Goal: Task Accomplishment & Management: Use online tool/utility

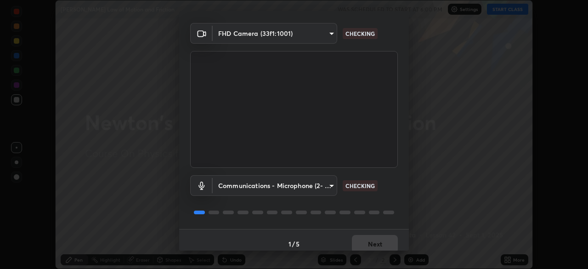
scroll to position [33, 0]
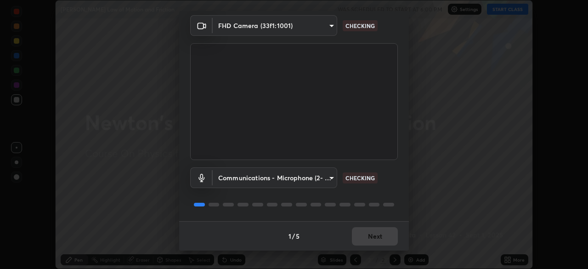
click at [329, 181] on body "Erase all [PERSON_NAME] Law of Motion and Friction WAS SCHEDULED TO START AT 6:…" at bounding box center [294, 134] width 588 height 269
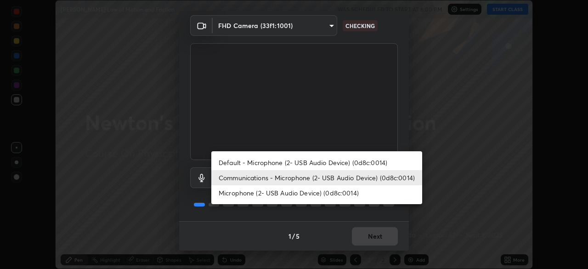
click at [349, 194] on li "Microphone (2- USB Audio Device) (0d8c:0014)" at bounding box center [316, 192] width 211 height 15
type input "5f714eeae309ba4c6b6990f01007decf7fe8c28560cedad04891ddc8fa5a6627"
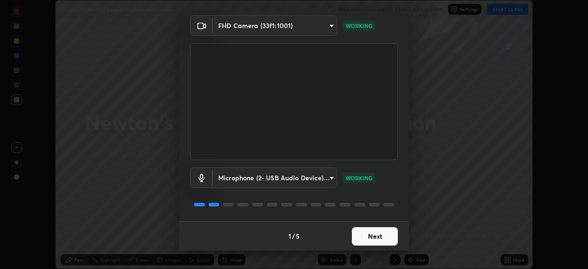
click at [369, 238] on button "Next" at bounding box center [375, 236] width 46 height 18
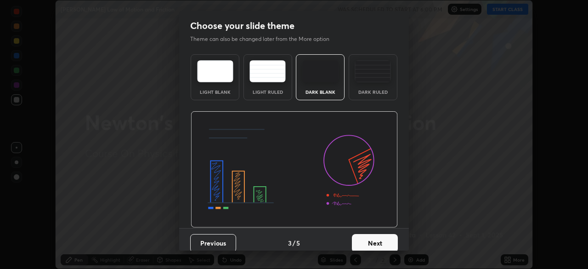
click at [371, 237] on button "Next" at bounding box center [375, 243] width 46 height 18
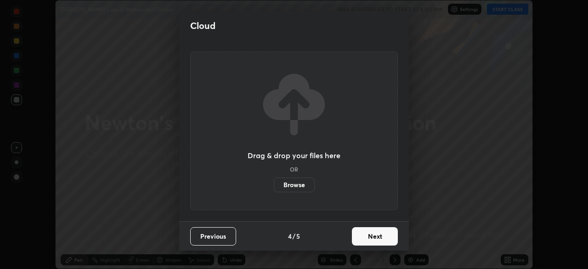
click at [373, 239] on button "Next" at bounding box center [375, 236] width 46 height 18
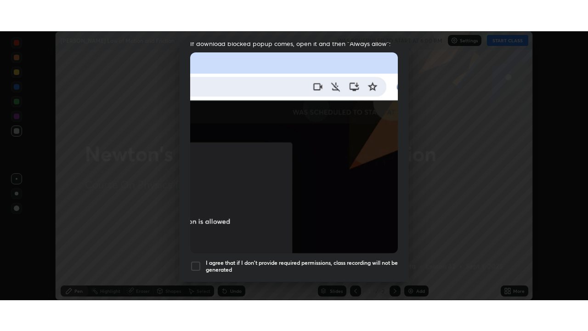
scroll to position [220, 0]
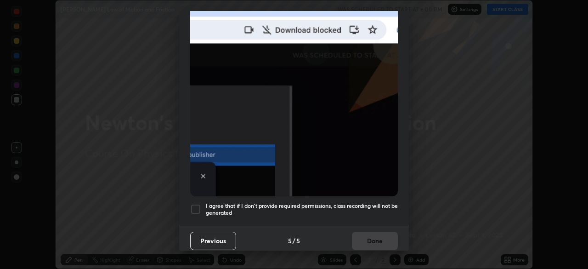
click at [314, 202] on h5 "I agree that if I don't provide required permissions, class recording will not …" at bounding box center [302, 209] width 192 height 14
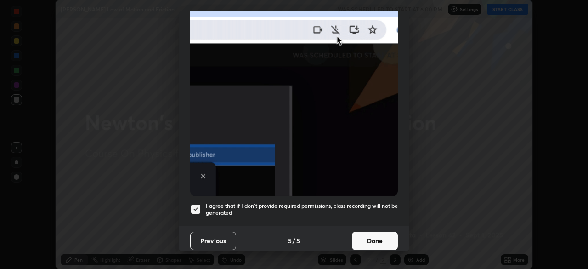
click at [362, 233] on button "Done" at bounding box center [375, 241] width 46 height 18
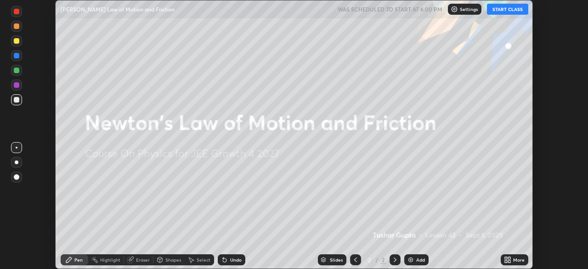
click at [509, 12] on button "START CLASS" at bounding box center [507, 9] width 41 height 11
click at [508, 261] on icon at bounding box center [507, 259] width 7 height 7
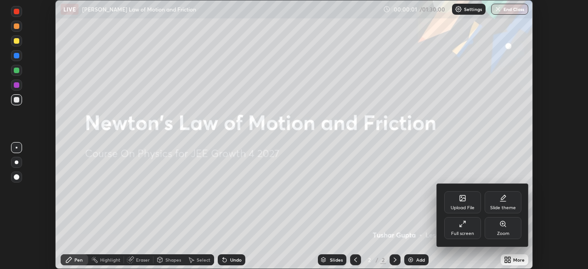
click at [468, 232] on div "Full screen" at bounding box center [462, 233] width 23 height 5
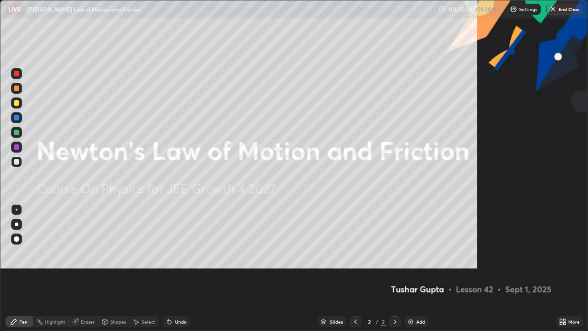
scroll to position [331, 588]
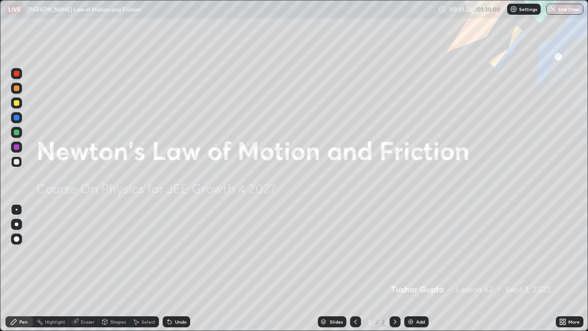
click at [420, 268] on div "Add" at bounding box center [420, 321] width 9 height 5
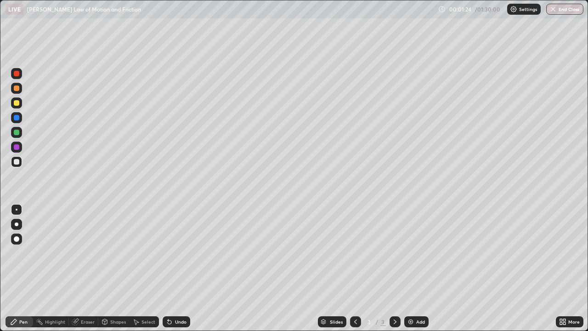
click at [21, 106] on div at bounding box center [16, 102] width 11 height 11
click at [112, 268] on div "Shapes" at bounding box center [118, 321] width 16 height 5
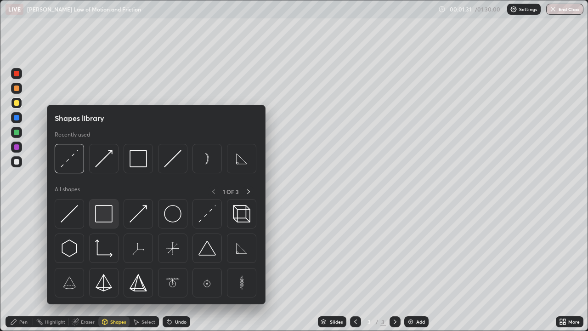
click at [108, 217] on img at bounding box center [103, 213] width 17 height 17
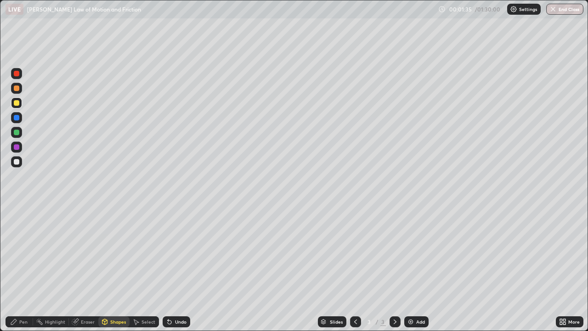
click at [20, 268] on div "Pen" at bounding box center [23, 321] width 8 height 5
click at [22, 162] on div at bounding box center [16, 161] width 11 height 11
click at [181, 268] on div "Undo" at bounding box center [180, 321] width 11 height 5
click at [182, 268] on div "Undo" at bounding box center [177, 321] width 28 height 11
click at [178, 268] on div "Undo" at bounding box center [180, 321] width 11 height 5
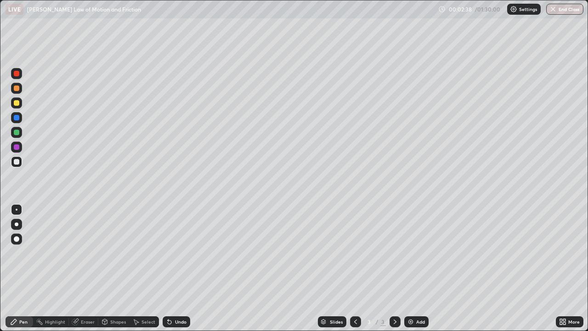
click at [182, 268] on div "Undo" at bounding box center [180, 321] width 11 height 5
click at [178, 268] on div "Undo" at bounding box center [177, 321] width 28 height 11
click at [179, 268] on div "Undo" at bounding box center [180, 321] width 11 height 5
click at [423, 268] on div "Add" at bounding box center [420, 321] width 9 height 5
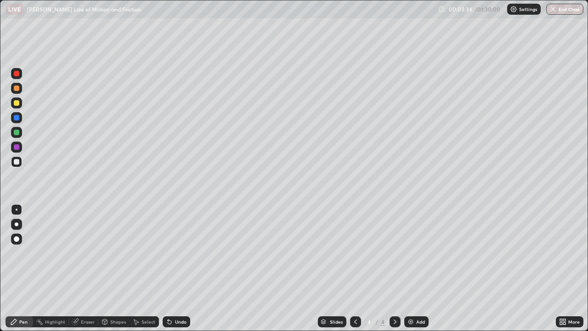
click at [352, 268] on div at bounding box center [355, 321] width 11 height 11
click at [394, 268] on icon at bounding box center [394, 321] width 7 height 7
click at [360, 268] on div at bounding box center [355, 321] width 11 height 11
click at [394, 268] on icon at bounding box center [394, 321] width 7 height 7
click at [183, 268] on div "Undo" at bounding box center [180, 321] width 11 height 5
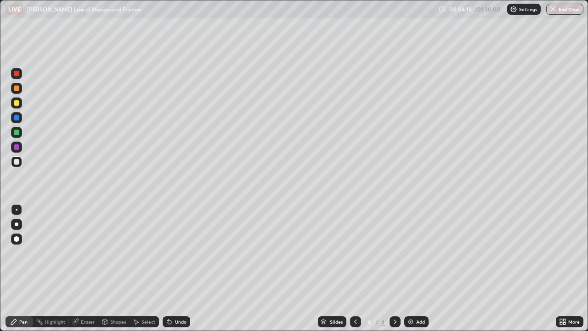
click at [356, 268] on icon at bounding box center [355, 321] width 7 height 7
click at [393, 268] on icon at bounding box center [394, 321] width 7 height 7
click at [354, 268] on div at bounding box center [355, 321] width 11 height 11
click at [394, 268] on icon at bounding box center [394, 321] width 7 height 7
click at [358, 268] on icon at bounding box center [355, 321] width 7 height 7
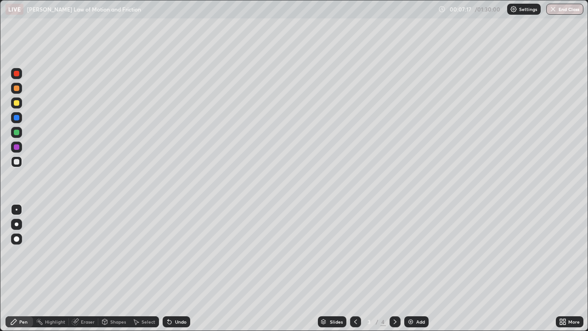
click at [391, 268] on icon at bounding box center [394, 321] width 7 height 7
click at [409, 268] on img at bounding box center [410, 321] width 7 height 7
click at [114, 268] on div "Shapes" at bounding box center [118, 321] width 16 height 5
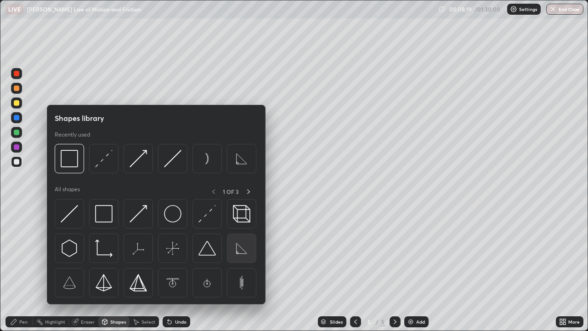
click at [235, 250] on img at bounding box center [241, 247] width 17 height 17
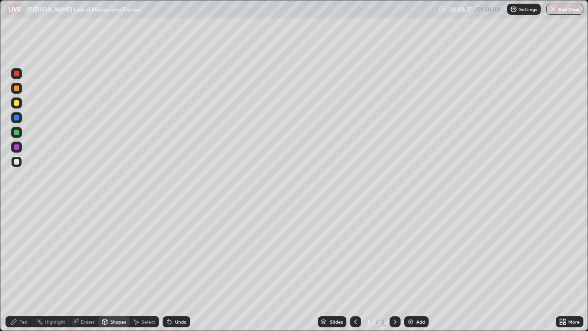
click at [181, 268] on div "Undo" at bounding box center [180, 321] width 11 height 5
click at [24, 268] on div "Pen" at bounding box center [23, 321] width 8 height 5
click at [21, 102] on div at bounding box center [16, 102] width 11 height 11
click at [181, 268] on div "Undo" at bounding box center [177, 321] width 28 height 11
click at [187, 268] on div "Undo" at bounding box center [177, 321] width 28 height 11
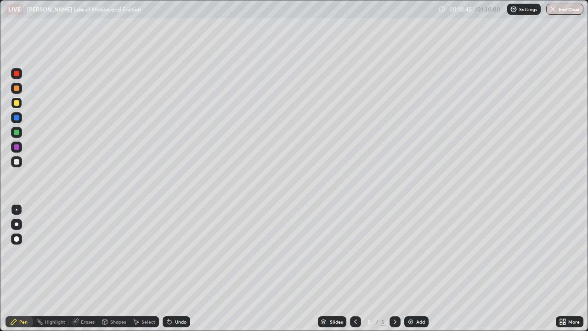
click at [407, 268] on div "Add" at bounding box center [416, 321] width 24 height 11
click at [21, 161] on div at bounding box center [16, 161] width 11 height 11
click at [355, 268] on icon at bounding box center [355, 321] width 7 height 7
click at [394, 268] on icon at bounding box center [394, 321] width 7 height 7
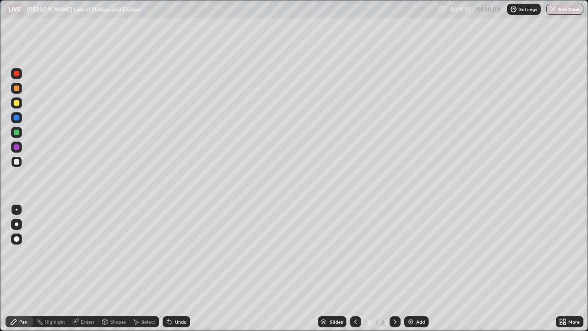
click at [352, 268] on div at bounding box center [355, 321] width 11 height 11
click at [394, 268] on icon at bounding box center [394, 321] width 7 height 7
click at [355, 268] on icon at bounding box center [355, 321] width 7 height 7
click at [394, 268] on icon at bounding box center [395, 321] width 3 height 5
click at [19, 103] on div at bounding box center [17, 103] width 6 height 6
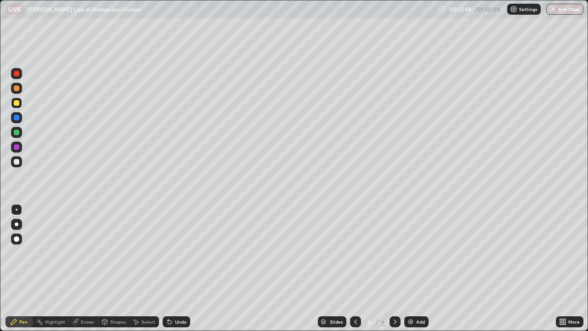
click at [180, 268] on div "Undo" at bounding box center [180, 321] width 11 height 5
click at [181, 268] on div "Undo" at bounding box center [180, 321] width 11 height 5
click at [179, 268] on div "Undo" at bounding box center [180, 321] width 11 height 5
click at [176, 268] on div "Undo" at bounding box center [180, 321] width 11 height 5
click at [173, 268] on div "Undo" at bounding box center [177, 321] width 28 height 11
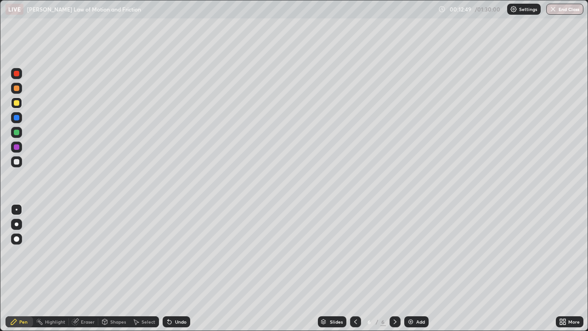
click at [173, 268] on div "Undo" at bounding box center [177, 321] width 28 height 11
click at [175, 268] on div "Undo" at bounding box center [180, 321] width 11 height 5
click at [173, 268] on div "Undo" at bounding box center [177, 321] width 28 height 11
click at [174, 268] on div "Undo" at bounding box center [177, 321] width 28 height 11
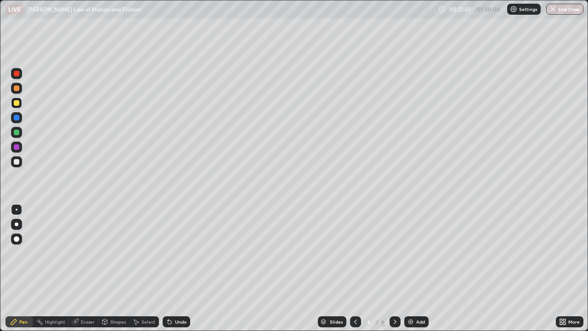
click at [172, 268] on div "Undo" at bounding box center [177, 321] width 28 height 11
click at [355, 268] on icon at bounding box center [355, 321] width 7 height 7
click at [394, 268] on icon at bounding box center [394, 321] width 7 height 7
click at [413, 268] on img at bounding box center [410, 321] width 7 height 7
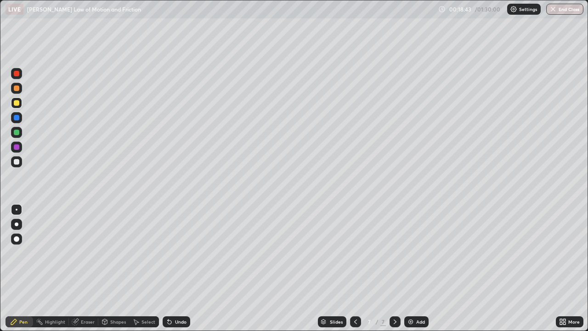
click at [16, 74] on div at bounding box center [17, 74] width 6 height 6
click at [82, 268] on div "Eraser" at bounding box center [88, 321] width 14 height 5
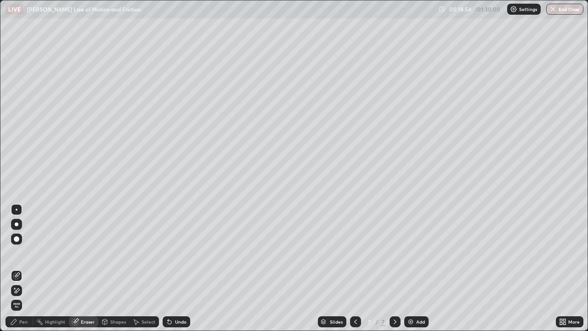
click at [24, 268] on div "Pen" at bounding box center [23, 321] width 8 height 5
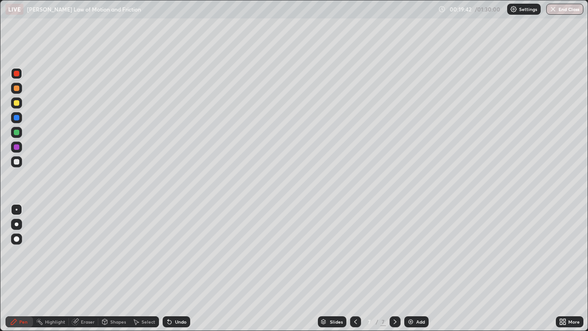
click at [414, 268] on div "Add" at bounding box center [416, 321] width 24 height 11
click at [20, 161] on div at bounding box center [16, 161] width 11 height 11
click at [20, 102] on div at bounding box center [16, 102] width 11 height 11
click at [20, 164] on div at bounding box center [16, 161] width 11 height 11
click at [412, 268] on div "Add" at bounding box center [416, 321] width 24 height 11
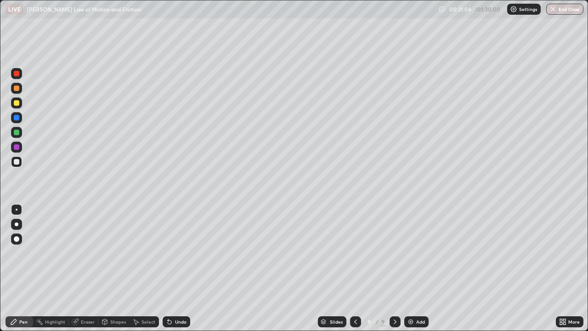
click at [17, 103] on div at bounding box center [17, 103] width 6 height 6
click at [20, 164] on div at bounding box center [16, 161] width 11 height 11
click at [18, 119] on div at bounding box center [17, 118] width 6 height 6
click at [17, 103] on div at bounding box center [17, 103] width 6 height 6
click at [20, 136] on div at bounding box center [16, 132] width 11 height 11
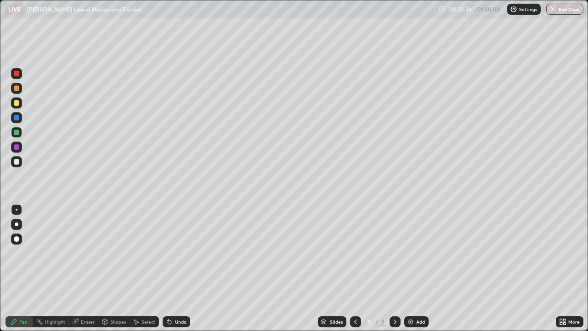
click at [89, 268] on div "Eraser" at bounding box center [88, 321] width 14 height 5
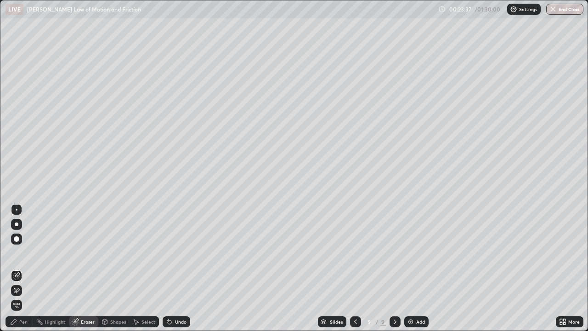
click at [20, 268] on icon at bounding box center [16, 291] width 7 height 8
click at [22, 268] on div "Pen" at bounding box center [23, 321] width 8 height 5
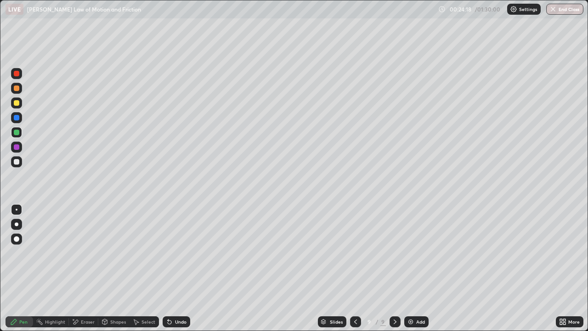
click at [21, 161] on div at bounding box center [16, 161] width 11 height 11
click at [178, 268] on div "Undo" at bounding box center [180, 321] width 11 height 5
click at [180, 268] on div "Undo" at bounding box center [180, 321] width 11 height 5
click at [179, 268] on div "Undo" at bounding box center [180, 321] width 11 height 5
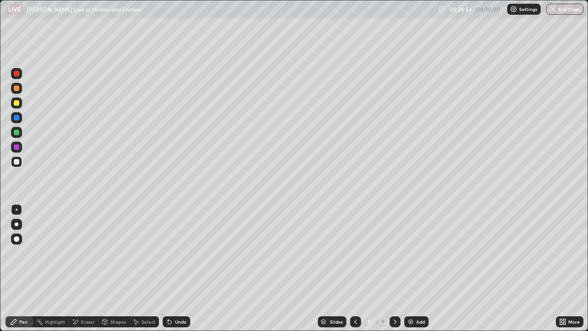
click at [180, 268] on div "Undo" at bounding box center [177, 321] width 28 height 11
click at [353, 268] on icon at bounding box center [355, 321] width 7 height 7
click at [390, 268] on div at bounding box center [395, 321] width 11 height 11
click at [410, 268] on img at bounding box center [410, 321] width 7 height 7
click at [20, 106] on div at bounding box center [16, 102] width 11 height 11
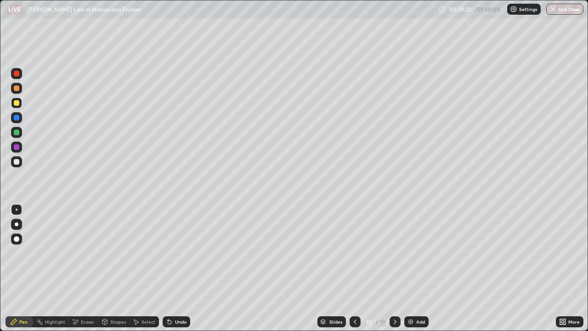
click at [187, 268] on div "Undo" at bounding box center [177, 321] width 28 height 11
click at [184, 268] on div "Undo" at bounding box center [180, 321] width 11 height 5
click at [180, 268] on div "Undo" at bounding box center [180, 321] width 11 height 5
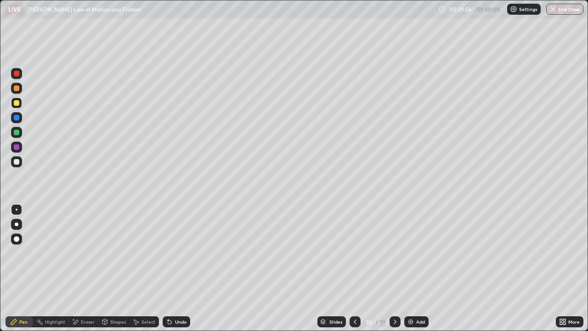
click at [178, 268] on div "Undo" at bounding box center [180, 321] width 11 height 5
click at [181, 268] on div "Undo" at bounding box center [177, 321] width 28 height 11
click at [360, 268] on div at bounding box center [355, 321] width 11 height 11
click at [20, 132] on div at bounding box center [16, 132] width 11 height 11
click at [394, 268] on icon at bounding box center [394, 321] width 7 height 7
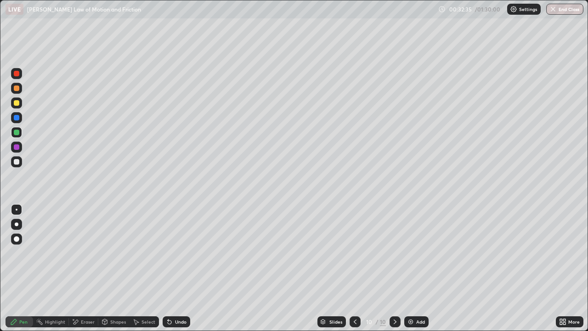
click at [356, 268] on icon at bounding box center [355, 321] width 7 height 7
click at [20, 90] on div at bounding box center [16, 88] width 11 height 11
click at [89, 268] on div "Eraser" at bounding box center [83, 321] width 29 height 11
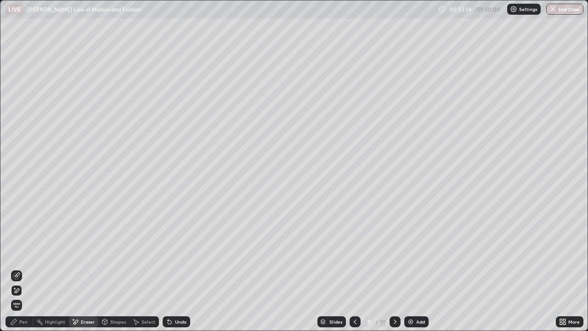
click at [21, 268] on div "Pen" at bounding box center [20, 321] width 28 height 11
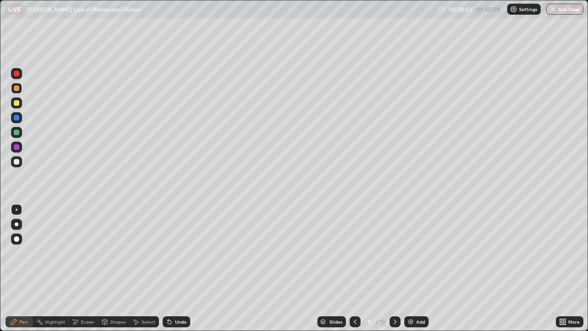
click at [391, 268] on icon at bounding box center [394, 321] width 7 height 7
click at [396, 268] on icon at bounding box center [394, 321] width 7 height 7
click at [414, 268] on div "Add" at bounding box center [416, 321] width 24 height 11
click at [180, 268] on div "Undo" at bounding box center [180, 321] width 11 height 5
click at [177, 268] on div "Undo" at bounding box center [180, 321] width 11 height 5
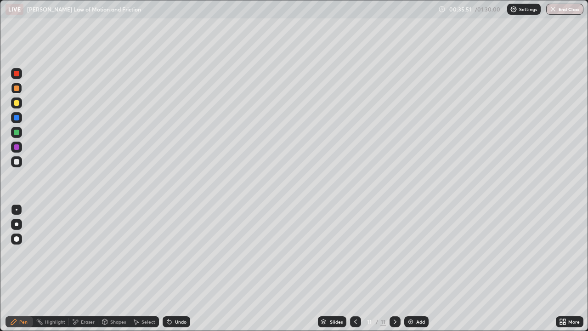
click at [19, 165] on div at bounding box center [16, 161] width 11 height 11
click at [17, 105] on div at bounding box center [17, 103] width 6 height 6
click at [183, 268] on div "Undo" at bounding box center [180, 321] width 11 height 5
click at [179, 268] on div "Undo" at bounding box center [180, 321] width 11 height 5
click at [178, 268] on div "Undo" at bounding box center [180, 321] width 11 height 5
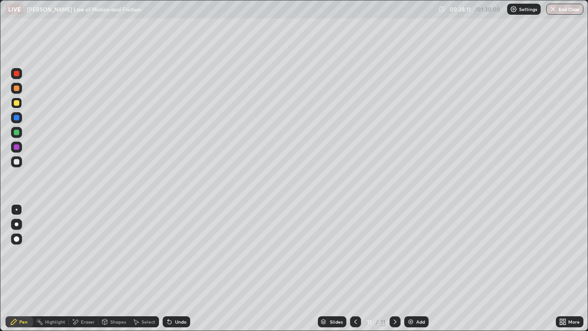
click at [176, 268] on div "Undo" at bounding box center [177, 321] width 28 height 11
click at [178, 268] on div "Undo" at bounding box center [180, 321] width 11 height 5
click at [177, 268] on div "Undo" at bounding box center [180, 321] width 11 height 5
click at [178, 268] on div "Undo" at bounding box center [180, 321] width 11 height 5
click at [177, 268] on div "Undo" at bounding box center [180, 321] width 11 height 5
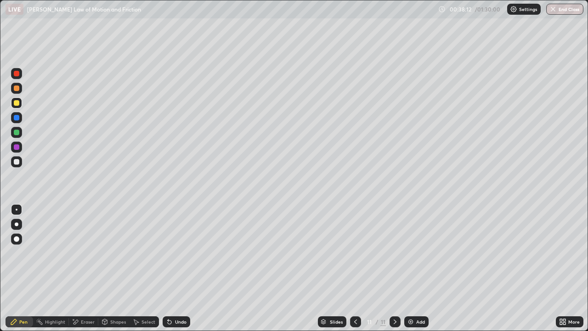
click at [178, 268] on div "Undo" at bounding box center [180, 321] width 11 height 5
click at [418, 268] on div "Add" at bounding box center [416, 321] width 24 height 11
click at [180, 268] on div "Undo" at bounding box center [177, 321] width 28 height 11
click at [179, 268] on div "Undo" at bounding box center [180, 321] width 11 height 5
click at [90, 268] on div "Eraser" at bounding box center [88, 321] width 14 height 5
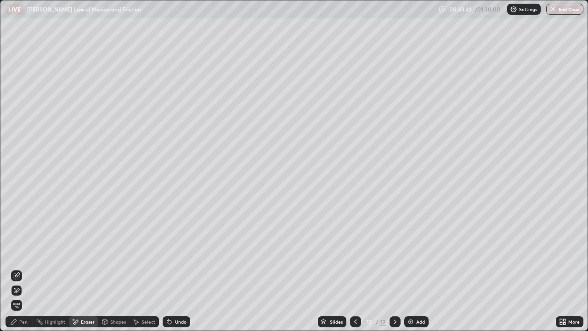
click at [26, 268] on div "Pen" at bounding box center [20, 321] width 28 height 11
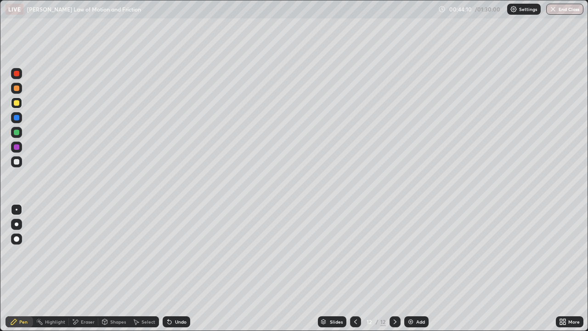
click at [498, 268] on div "Slides 12 / 12 Add" at bounding box center [373, 321] width 366 height 18
click at [417, 268] on div "Add" at bounding box center [420, 321] width 9 height 5
click at [108, 268] on div "Shapes" at bounding box center [113, 321] width 31 height 11
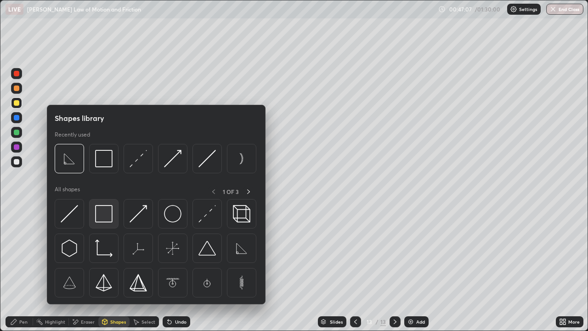
click at [105, 210] on img at bounding box center [103, 213] width 17 height 17
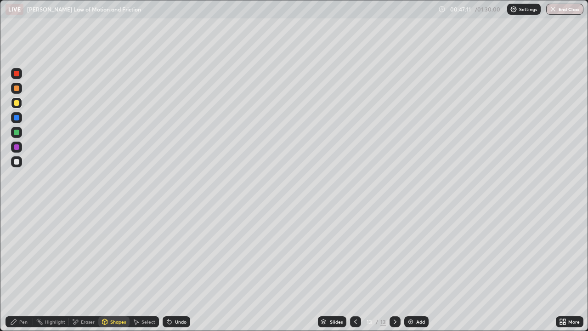
click at [26, 268] on div "Pen" at bounding box center [23, 321] width 8 height 5
click at [113, 268] on div "Shapes" at bounding box center [113, 321] width 31 height 11
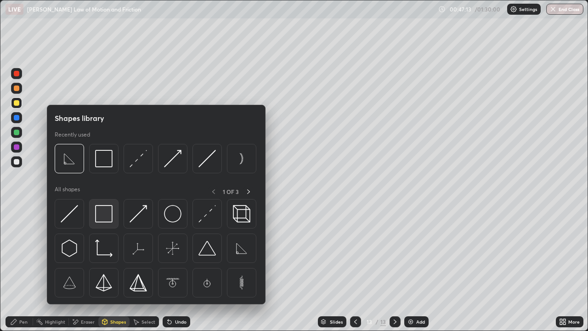
click at [108, 217] on img at bounding box center [103, 213] width 17 height 17
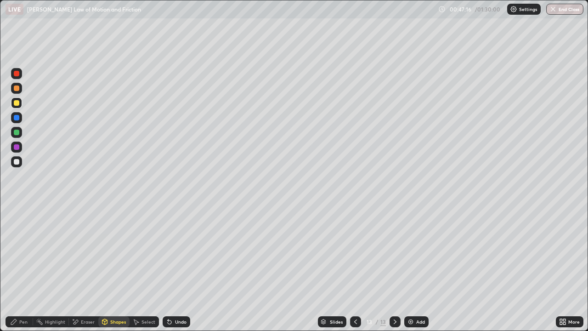
click at [26, 268] on div "Pen" at bounding box center [23, 321] width 8 height 5
click at [172, 268] on div "Undo" at bounding box center [177, 321] width 28 height 11
click at [168, 268] on icon at bounding box center [170, 322] width 4 height 4
click at [22, 162] on div at bounding box center [16, 161] width 11 height 11
click at [168, 268] on icon at bounding box center [170, 322] width 4 height 4
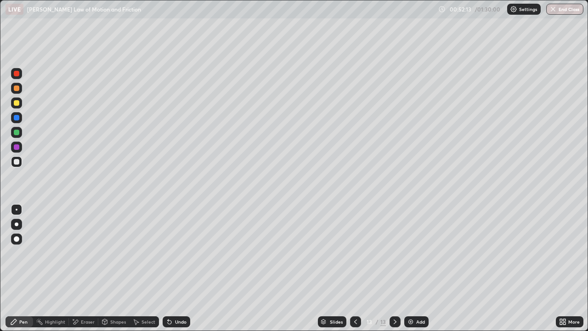
click at [418, 268] on div "Add" at bounding box center [416, 321] width 24 height 11
click at [114, 268] on div "Shapes" at bounding box center [118, 321] width 16 height 5
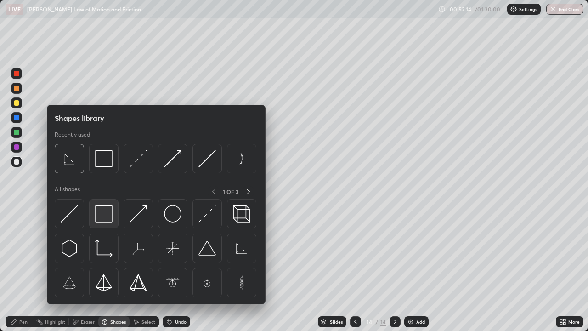
click at [108, 215] on img at bounding box center [103, 213] width 17 height 17
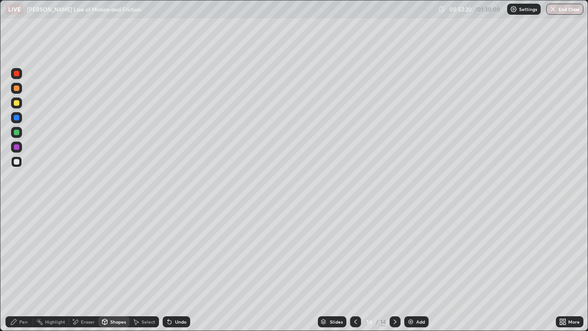
click at [23, 268] on div "Pen" at bounding box center [23, 321] width 8 height 5
click at [20, 104] on div at bounding box center [16, 102] width 11 height 11
click at [83, 268] on div "Eraser" at bounding box center [88, 321] width 14 height 5
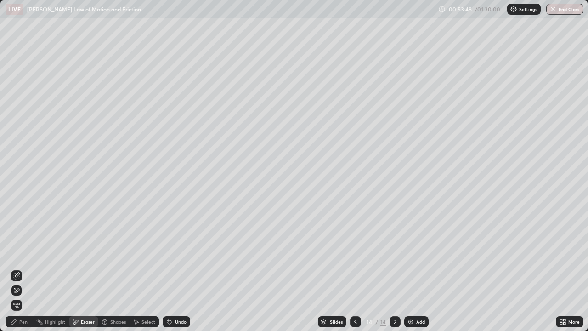
click at [30, 268] on div "Pen" at bounding box center [20, 321] width 28 height 11
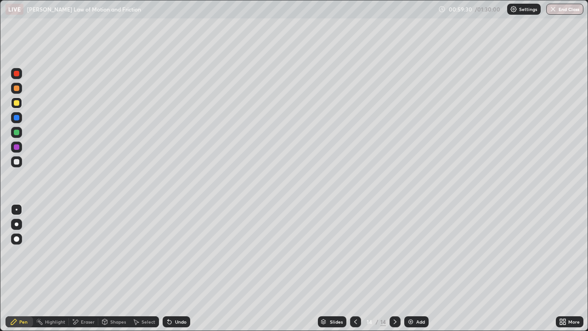
click at [411, 268] on img at bounding box center [410, 321] width 7 height 7
click at [358, 268] on icon at bounding box center [355, 321] width 7 height 7
click at [354, 268] on icon at bounding box center [355, 321] width 3 height 5
click at [355, 268] on icon at bounding box center [355, 321] width 7 height 7
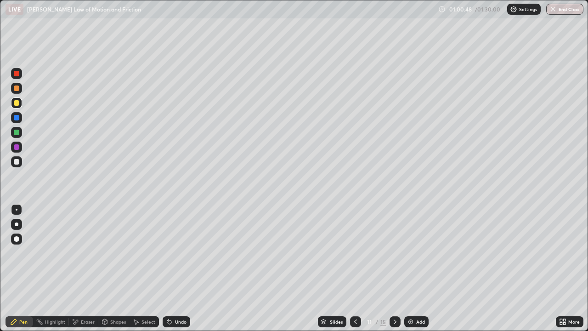
click at [353, 268] on icon at bounding box center [355, 321] width 7 height 7
click at [351, 268] on div at bounding box center [355, 321] width 11 height 11
click at [355, 268] on icon at bounding box center [355, 321] width 7 height 7
click at [394, 268] on icon at bounding box center [394, 321] width 7 height 7
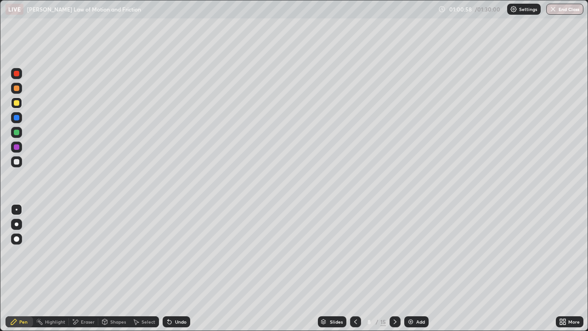
click at [394, 268] on icon at bounding box center [394, 321] width 7 height 7
click at [395, 268] on icon at bounding box center [394, 321] width 7 height 7
click at [394, 268] on icon at bounding box center [394, 321] width 7 height 7
click at [395, 268] on icon at bounding box center [394, 321] width 7 height 7
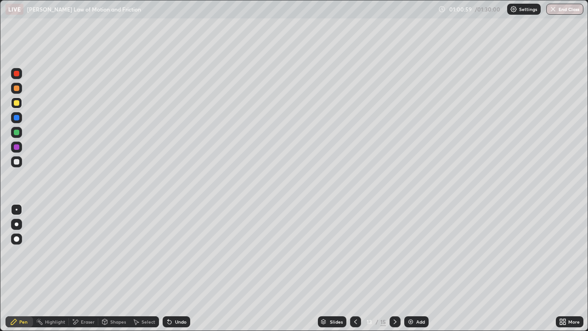
click at [394, 268] on icon at bounding box center [394, 321] width 7 height 7
click at [87, 268] on div "Eraser" at bounding box center [83, 321] width 29 height 18
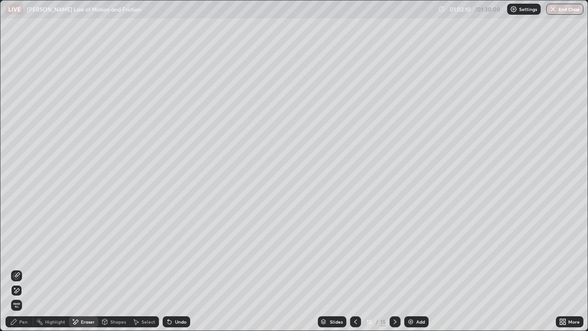
click at [26, 268] on div "Pen" at bounding box center [23, 321] width 8 height 5
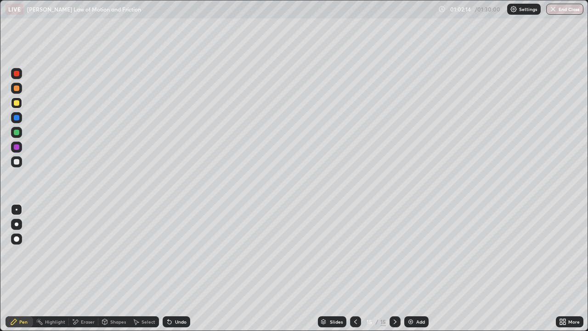
click at [20, 161] on div at bounding box center [16, 161] width 11 height 11
click at [178, 268] on div "Undo" at bounding box center [177, 321] width 28 height 11
click at [422, 268] on div "Add" at bounding box center [416, 321] width 24 height 11
click at [358, 268] on div at bounding box center [355, 321] width 11 height 11
click at [390, 268] on div at bounding box center [395, 321] width 11 height 11
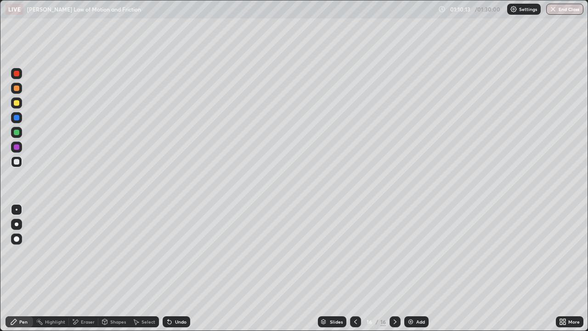
click at [414, 268] on div "Add" at bounding box center [416, 321] width 24 height 11
click at [118, 268] on div "Shapes" at bounding box center [118, 321] width 16 height 5
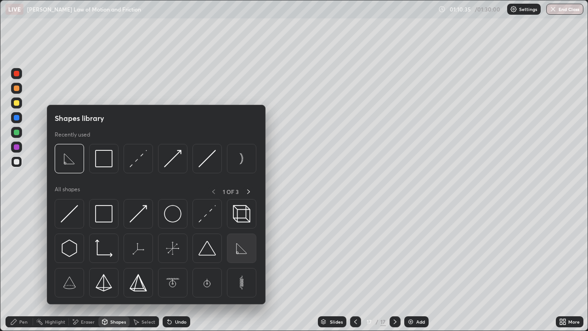
click at [238, 251] on img at bounding box center [241, 247] width 17 height 17
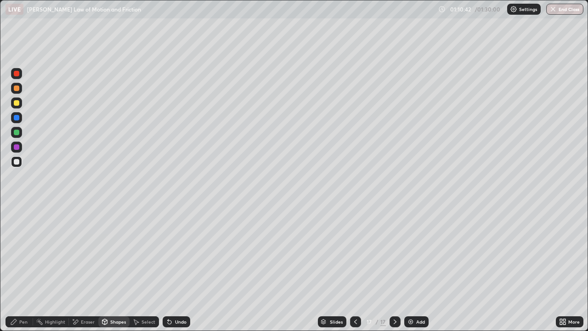
click at [23, 268] on div "Pen" at bounding box center [23, 321] width 8 height 5
click at [173, 268] on div "Undo" at bounding box center [177, 321] width 28 height 11
click at [172, 268] on div "Undo" at bounding box center [177, 321] width 28 height 11
click at [114, 268] on div "Shapes" at bounding box center [113, 321] width 31 height 11
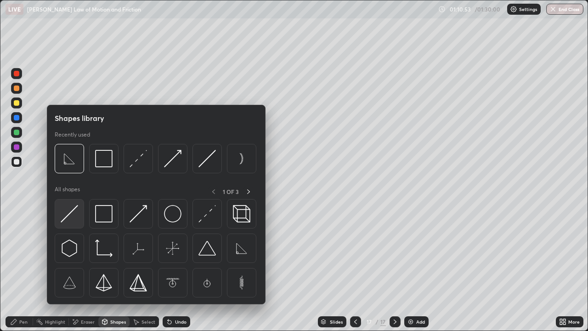
click at [80, 216] on div at bounding box center [69, 213] width 29 height 29
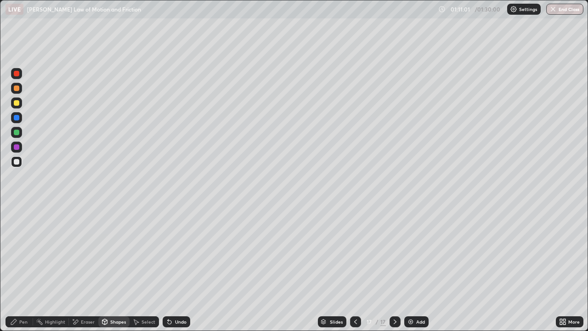
click at [27, 268] on div "Pen" at bounding box center [23, 321] width 8 height 5
click at [17, 136] on div at bounding box center [16, 132] width 11 height 11
click at [180, 268] on div "Undo" at bounding box center [180, 321] width 11 height 5
click at [85, 268] on div "Eraser" at bounding box center [83, 321] width 29 height 11
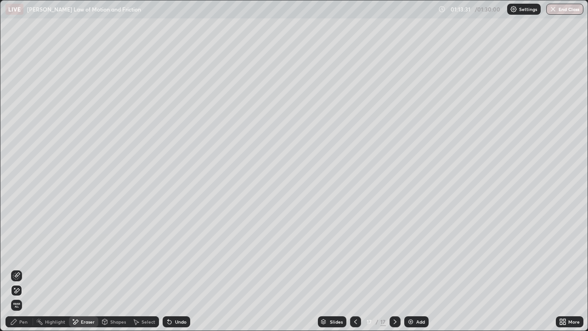
click at [20, 268] on div "Pen" at bounding box center [23, 321] width 8 height 5
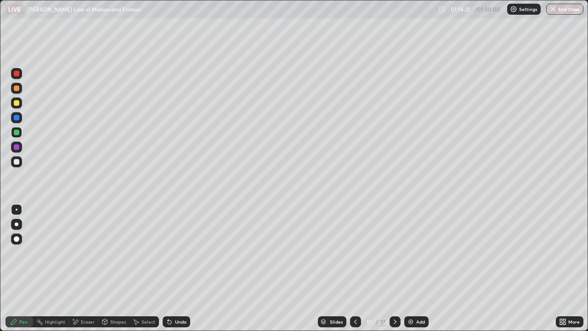
click at [175, 268] on div "Undo" at bounding box center [177, 321] width 28 height 11
click at [175, 268] on div "Undo" at bounding box center [180, 321] width 11 height 5
click at [418, 268] on div "Add" at bounding box center [420, 321] width 9 height 5
click at [354, 268] on icon at bounding box center [355, 321] width 7 height 7
click at [394, 268] on icon at bounding box center [395, 321] width 3 height 5
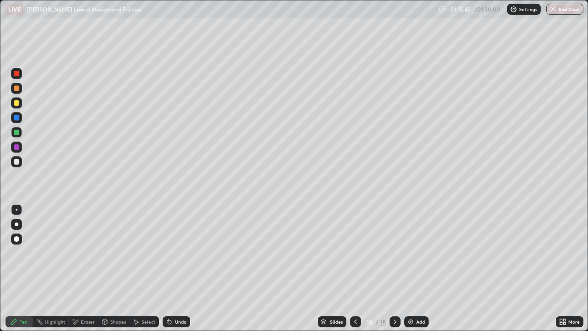
click at [355, 268] on icon at bounding box center [355, 321] width 7 height 7
click at [394, 268] on icon at bounding box center [394, 321] width 7 height 7
click at [185, 268] on div "Undo" at bounding box center [177, 321] width 28 height 11
click at [382, 268] on div "18" at bounding box center [383, 322] width 6 height 8
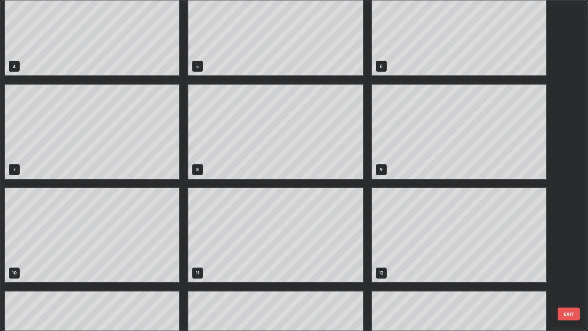
scroll to position [78, 0]
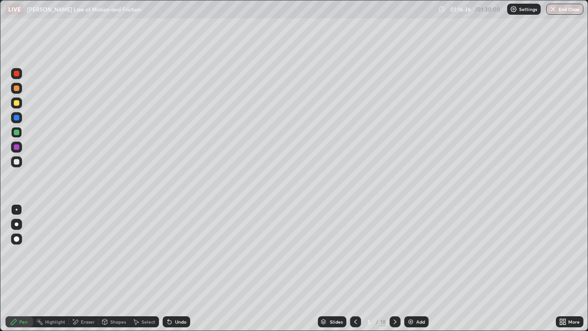
click at [394, 268] on icon at bounding box center [394, 321] width 7 height 7
click at [395, 268] on div at bounding box center [395, 321] width 11 height 11
click at [395, 268] on icon at bounding box center [394, 321] width 7 height 7
click at [393, 268] on icon at bounding box center [394, 321] width 7 height 7
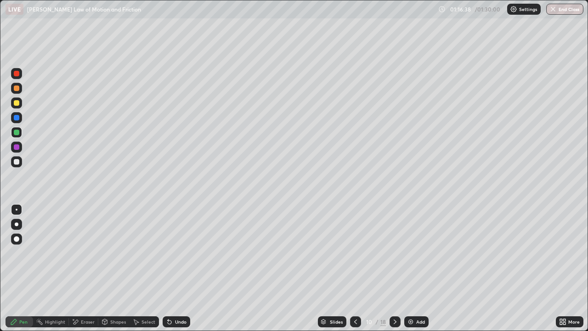
click at [395, 268] on icon at bounding box center [394, 321] width 7 height 7
click at [394, 268] on icon at bounding box center [395, 321] width 3 height 5
click at [394, 268] on icon at bounding box center [394, 321] width 7 height 7
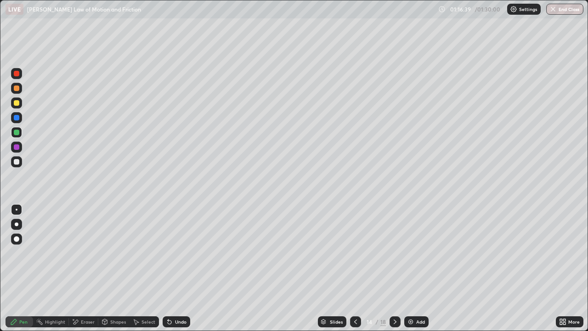
click at [394, 268] on icon at bounding box center [394, 321] width 7 height 7
click at [360, 268] on div at bounding box center [355, 321] width 11 height 11
click at [376, 268] on div "/" at bounding box center [377, 322] width 3 height 6
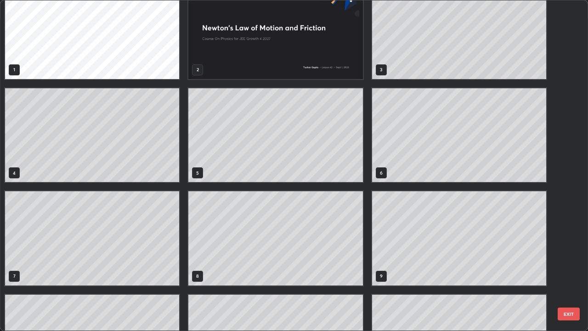
scroll to position [0, 0]
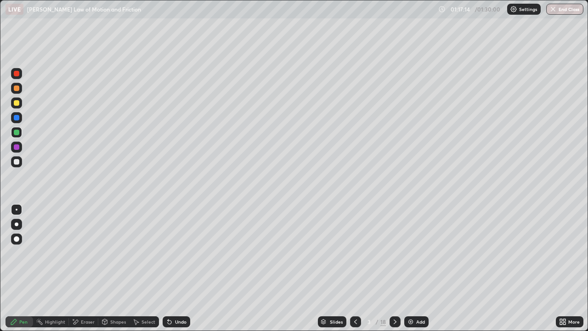
click at [398, 268] on div at bounding box center [395, 321] width 11 height 11
click at [394, 268] on icon at bounding box center [394, 321] width 7 height 7
click at [395, 268] on icon at bounding box center [394, 321] width 7 height 7
click at [394, 268] on icon at bounding box center [394, 321] width 7 height 7
click at [394, 268] on icon at bounding box center [395, 321] width 3 height 5
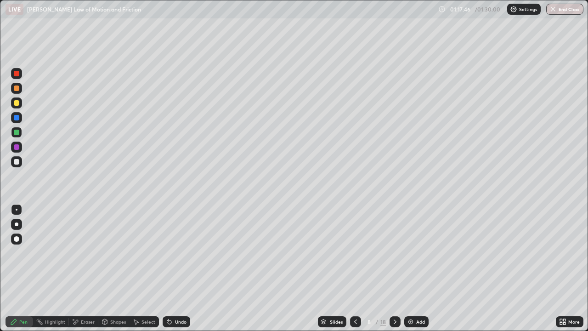
click at [395, 268] on icon at bounding box center [394, 321] width 7 height 7
click at [394, 268] on icon at bounding box center [394, 321] width 7 height 7
click at [399, 268] on div at bounding box center [395, 321] width 11 height 18
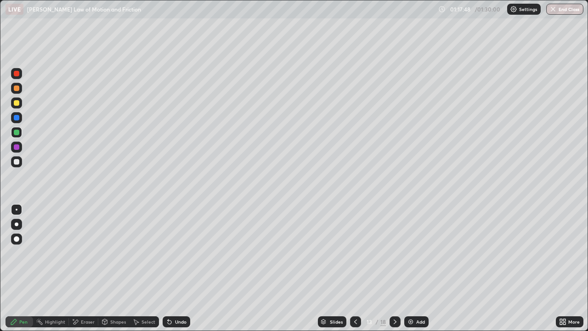
click at [398, 268] on div at bounding box center [395, 321] width 11 height 11
click at [399, 268] on div at bounding box center [395, 321] width 11 height 11
click at [397, 268] on icon at bounding box center [394, 321] width 7 height 7
click at [399, 268] on div at bounding box center [395, 321] width 11 height 11
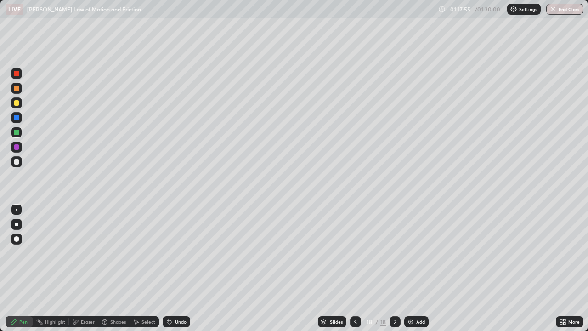
click at [183, 268] on div "Undo" at bounding box center [177, 321] width 28 height 11
click at [185, 268] on div "Undo" at bounding box center [177, 321] width 28 height 11
click at [356, 268] on div at bounding box center [355, 321] width 11 height 11
click at [393, 268] on icon at bounding box center [394, 321] width 7 height 7
click at [52, 268] on div "Highlight" at bounding box center [51, 321] width 36 height 11
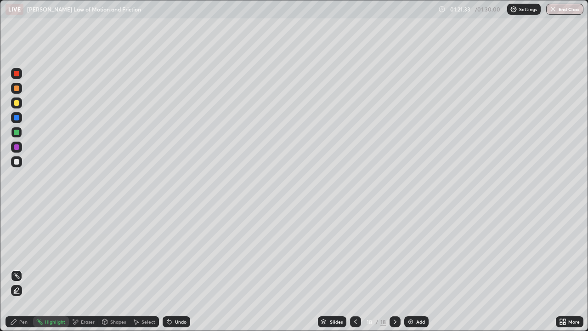
click at [17, 150] on div at bounding box center [16, 147] width 11 height 11
click at [417, 268] on div "Add" at bounding box center [420, 321] width 9 height 5
click at [21, 268] on div "Pen" at bounding box center [20, 321] width 28 height 11
click at [17, 161] on div at bounding box center [17, 162] width 6 height 6
click at [18, 104] on div at bounding box center [17, 103] width 6 height 6
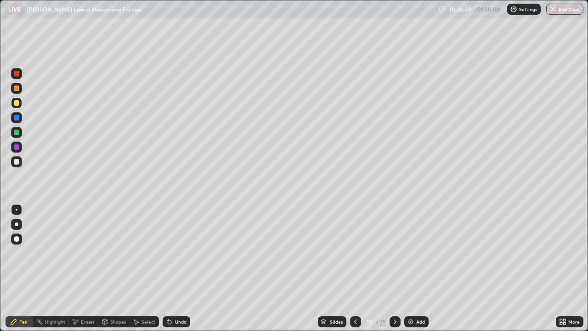
click at [85, 268] on div "Eraser" at bounding box center [88, 321] width 14 height 5
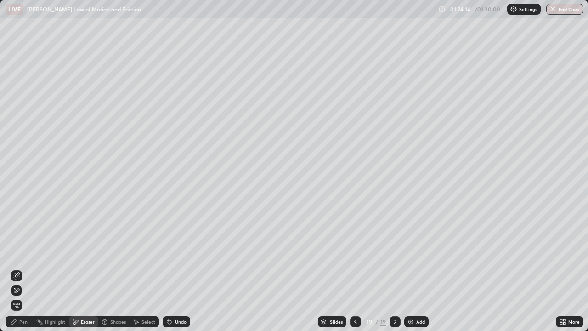
click at [27, 268] on div "Pen" at bounding box center [23, 321] width 8 height 5
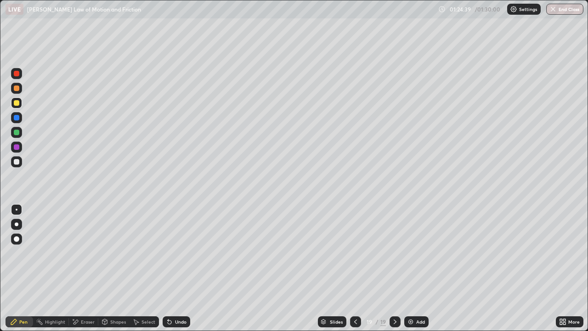
click at [175, 268] on div "Undo" at bounding box center [180, 321] width 11 height 5
click at [188, 268] on div "Undo" at bounding box center [177, 321] width 28 height 11
click at [184, 268] on div "Undo" at bounding box center [180, 321] width 11 height 5
click at [568, 13] on button "End Class" at bounding box center [565, 9] width 36 height 11
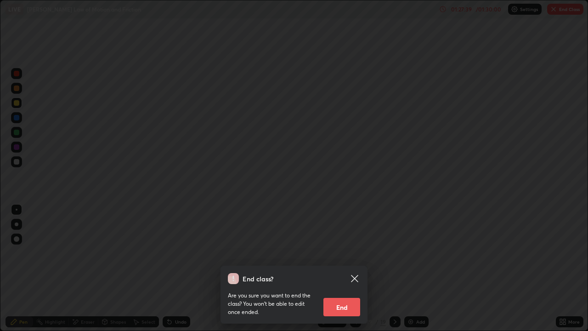
click at [350, 268] on button "End" at bounding box center [341, 307] width 37 height 18
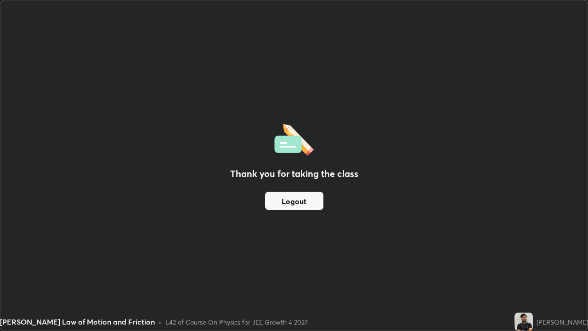
click at [295, 201] on button "Logout" at bounding box center [294, 201] width 58 height 18
click at [302, 200] on button "Logout" at bounding box center [294, 201] width 58 height 18
